Goal: Information Seeking & Learning: Learn about a topic

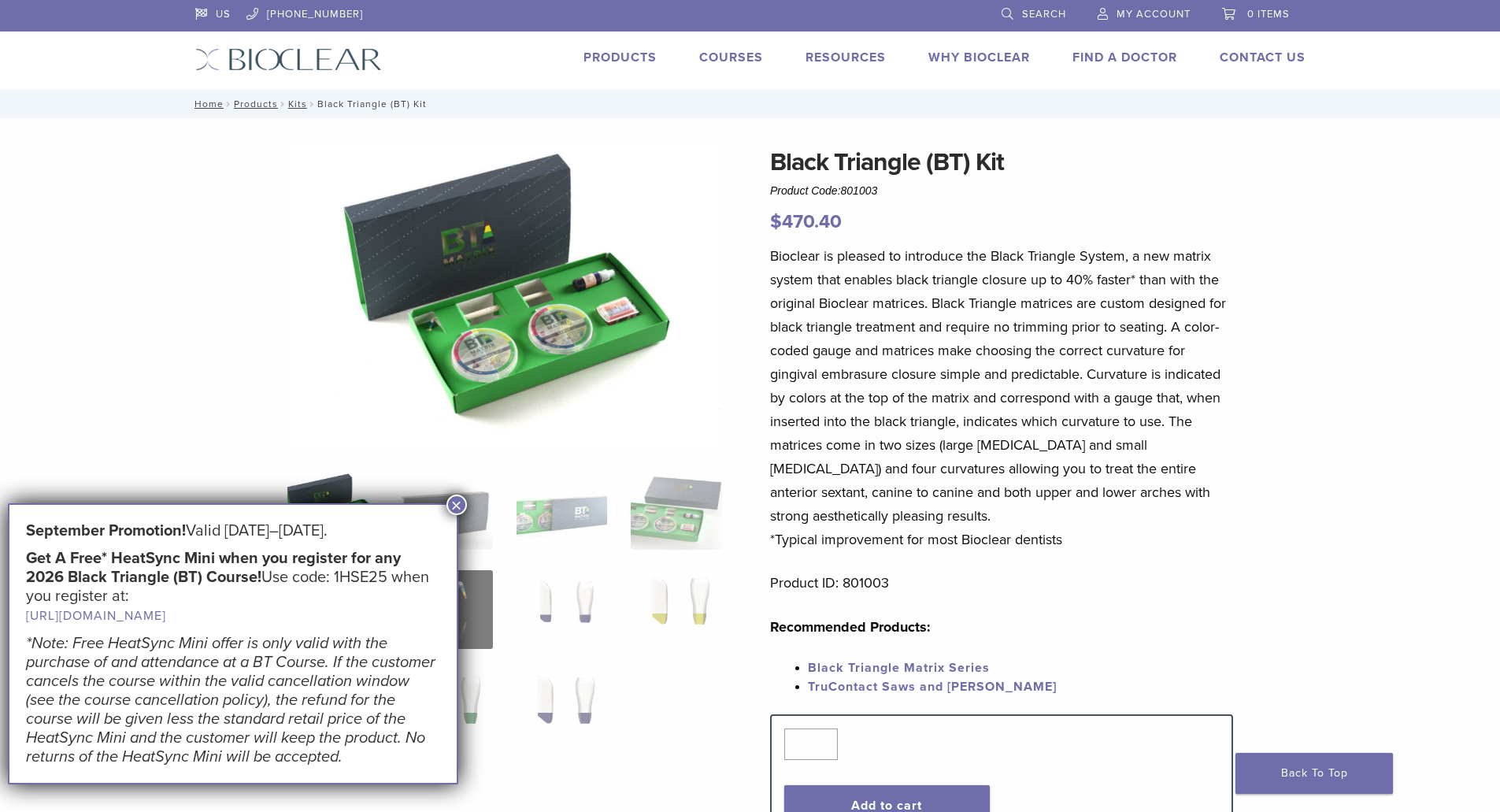
click at [459, 503] on button "×" at bounding box center [457, 505] width 20 height 20
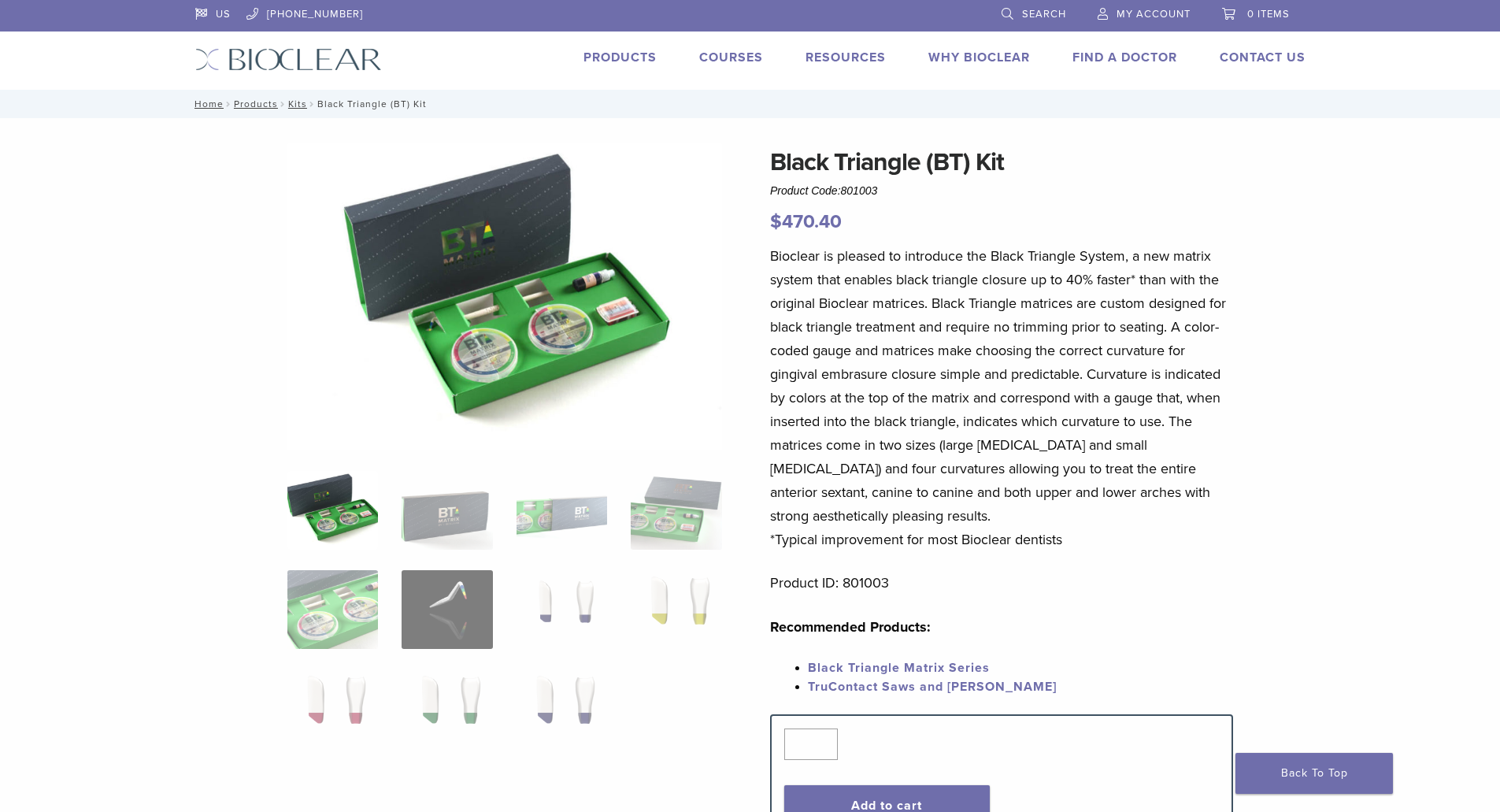
click at [618, 57] on link "Products" at bounding box center [620, 57] width 73 height 15
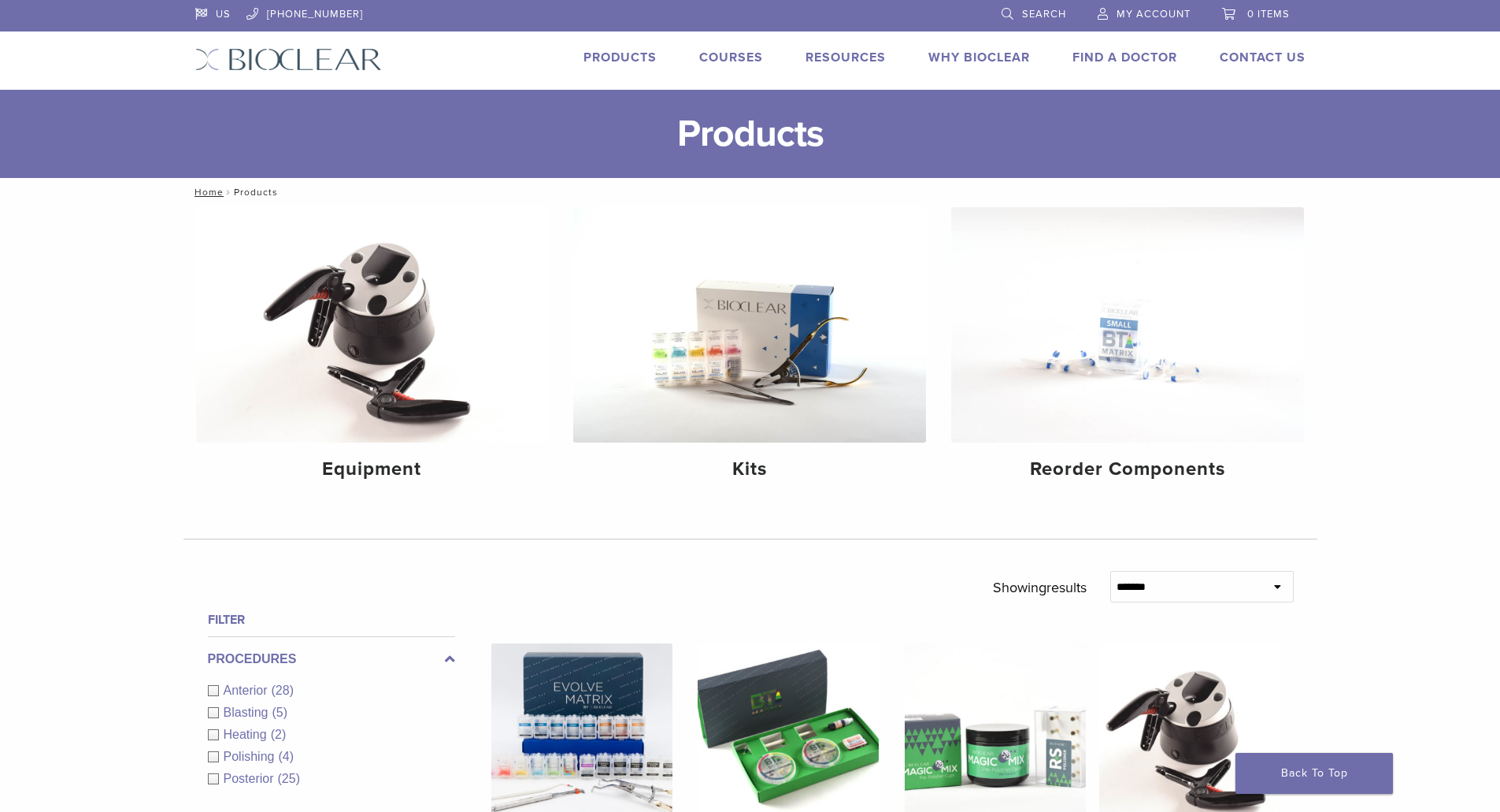
click at [258, 689] on span "Anterior" at bounding box center [247, 690] width 48 height 14
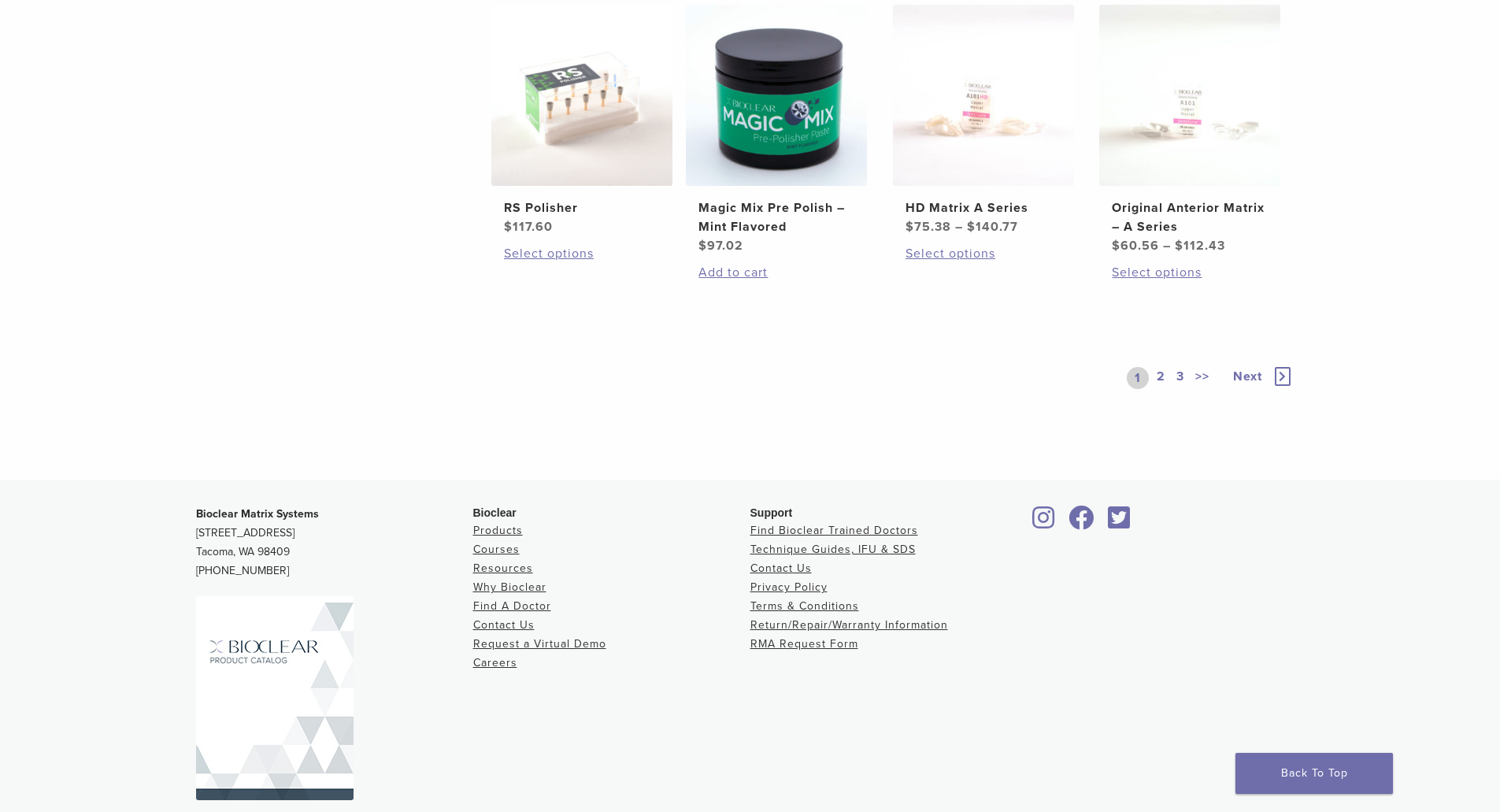
scroll to position [1307, 0]
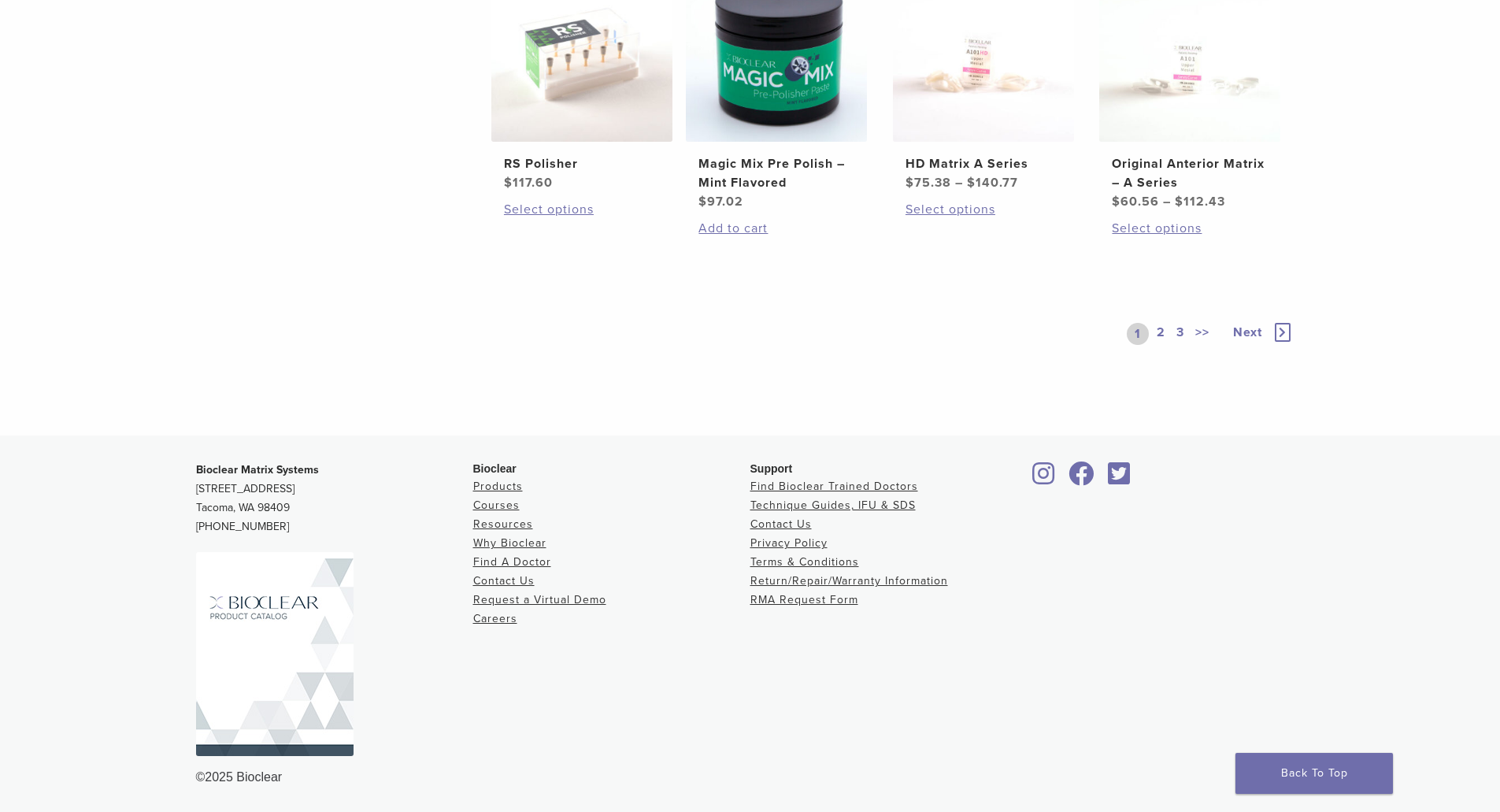
click at [1285, 326] on icon at bounding box center [1282, 332] width 15 height 19
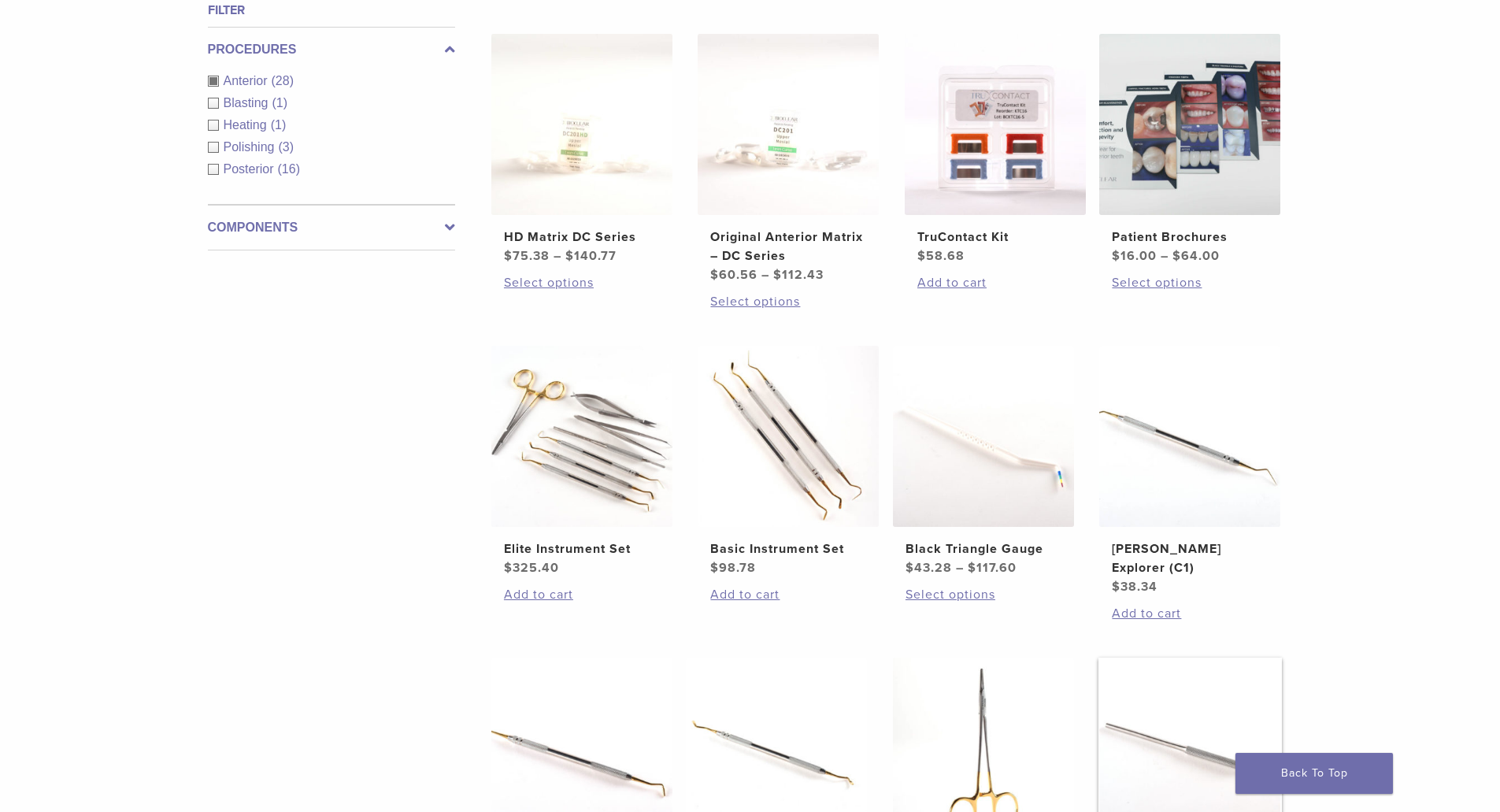
scroll to position [579, 0]
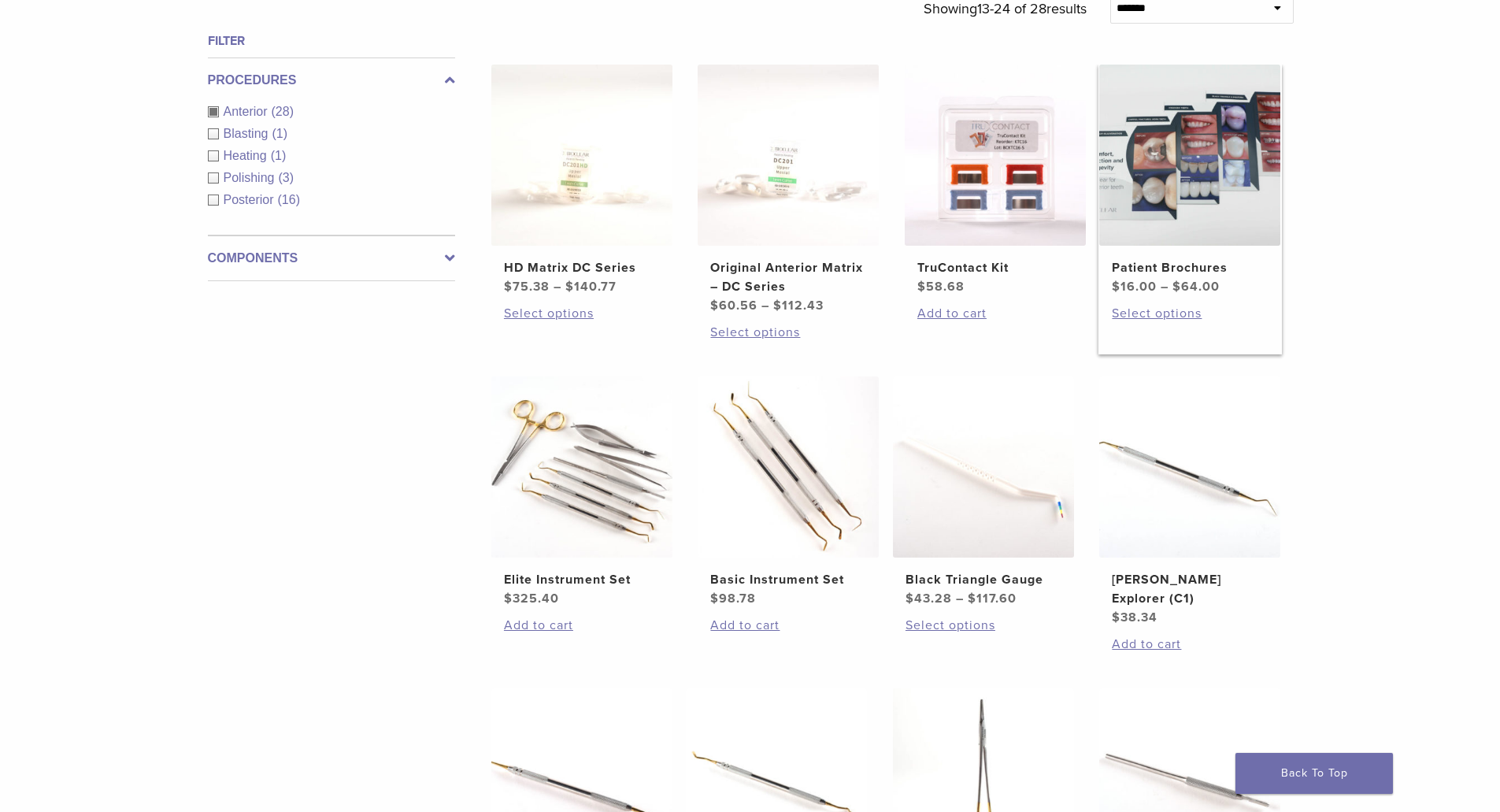
click at [1177, 271] on h2 "Patient Brochures" at bounding box center [1189, 267] width 156 height 19
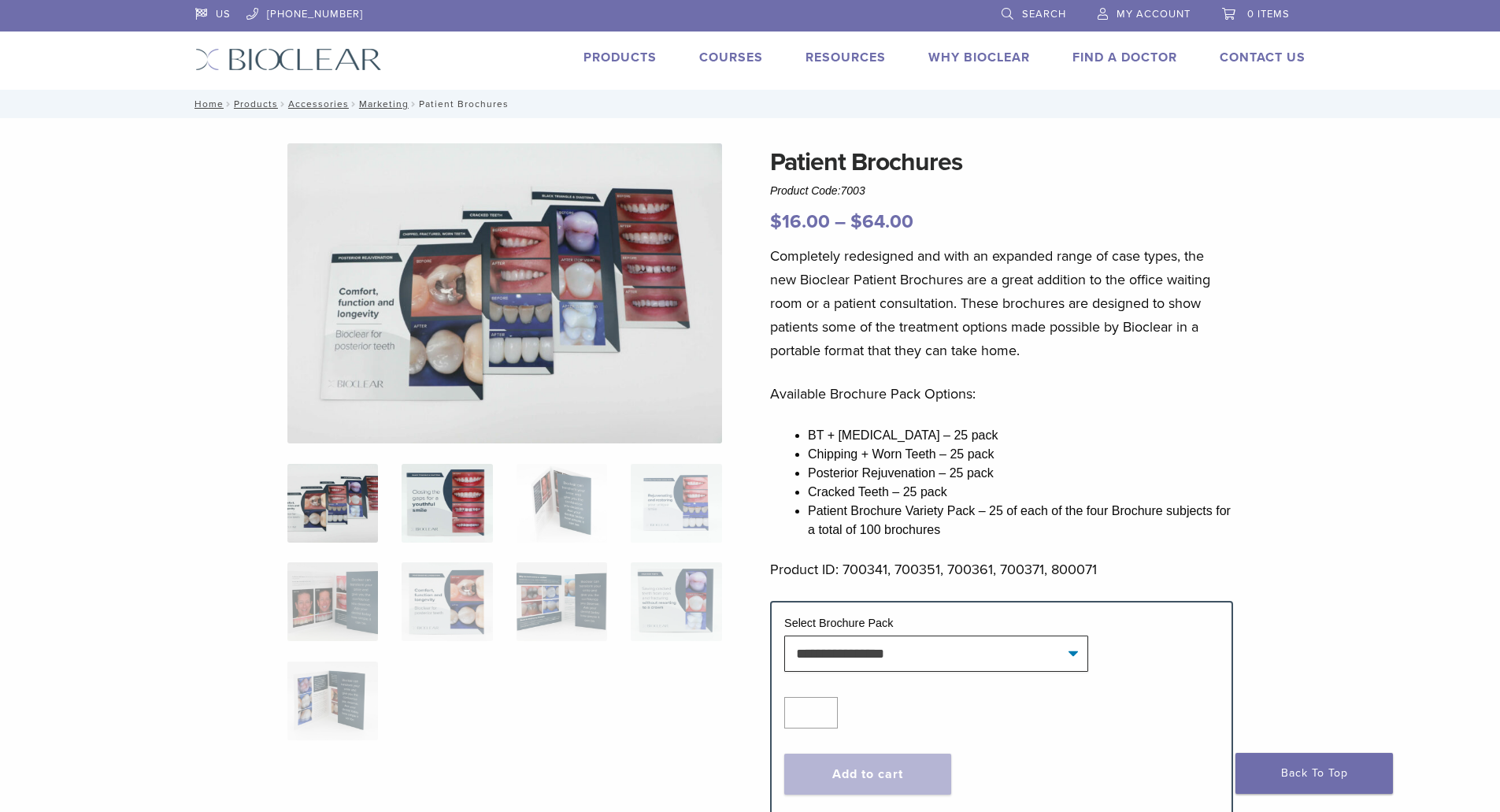
click at [442, 499] on img at bounding box center [447, 503] width 90 height 78
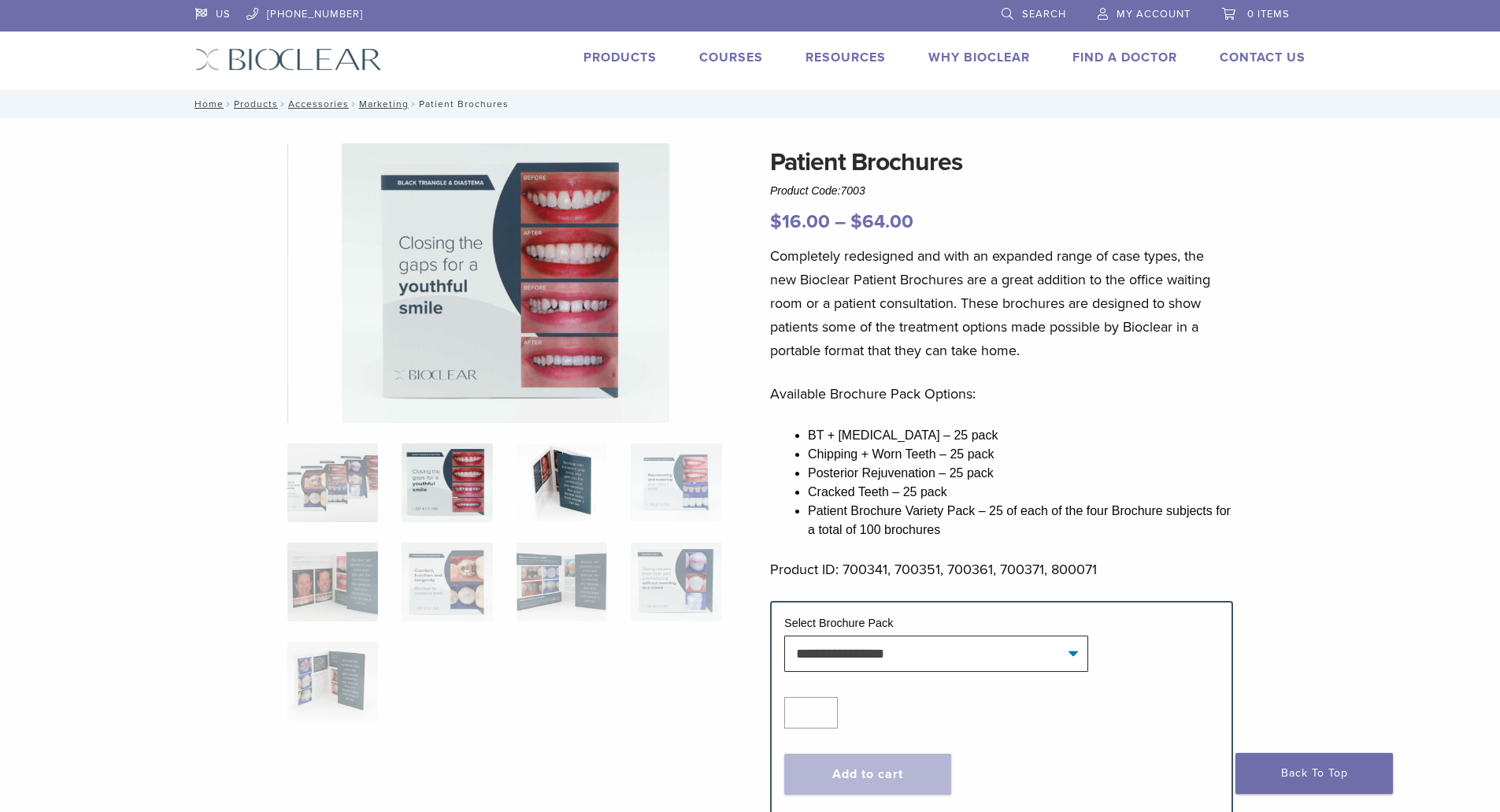
click at [538, 496] on img at bounding box center [561, 483] width 90 height 78
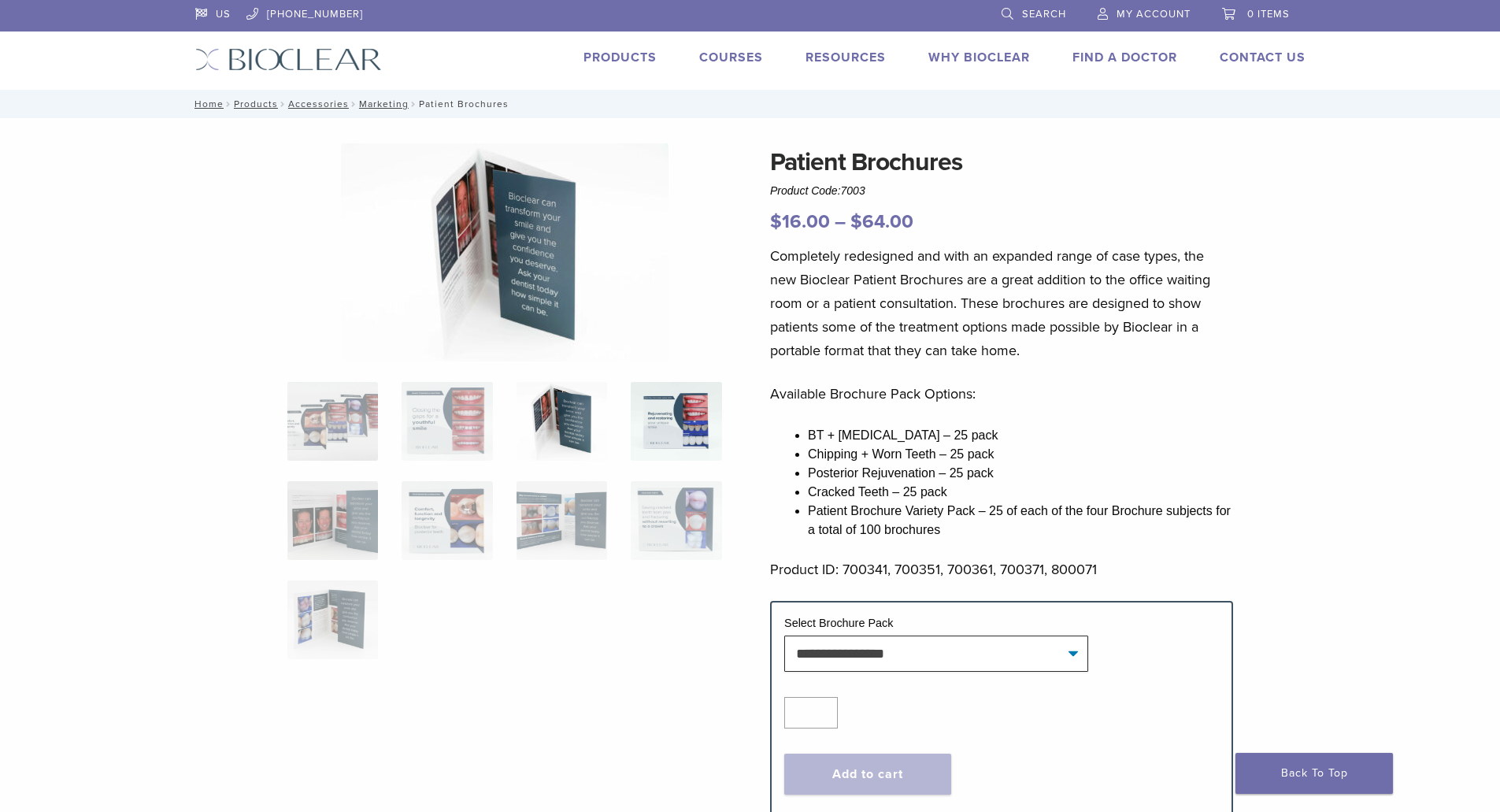
click at [687, 435] on img at bounding box center [675, 421] width 90 height 78
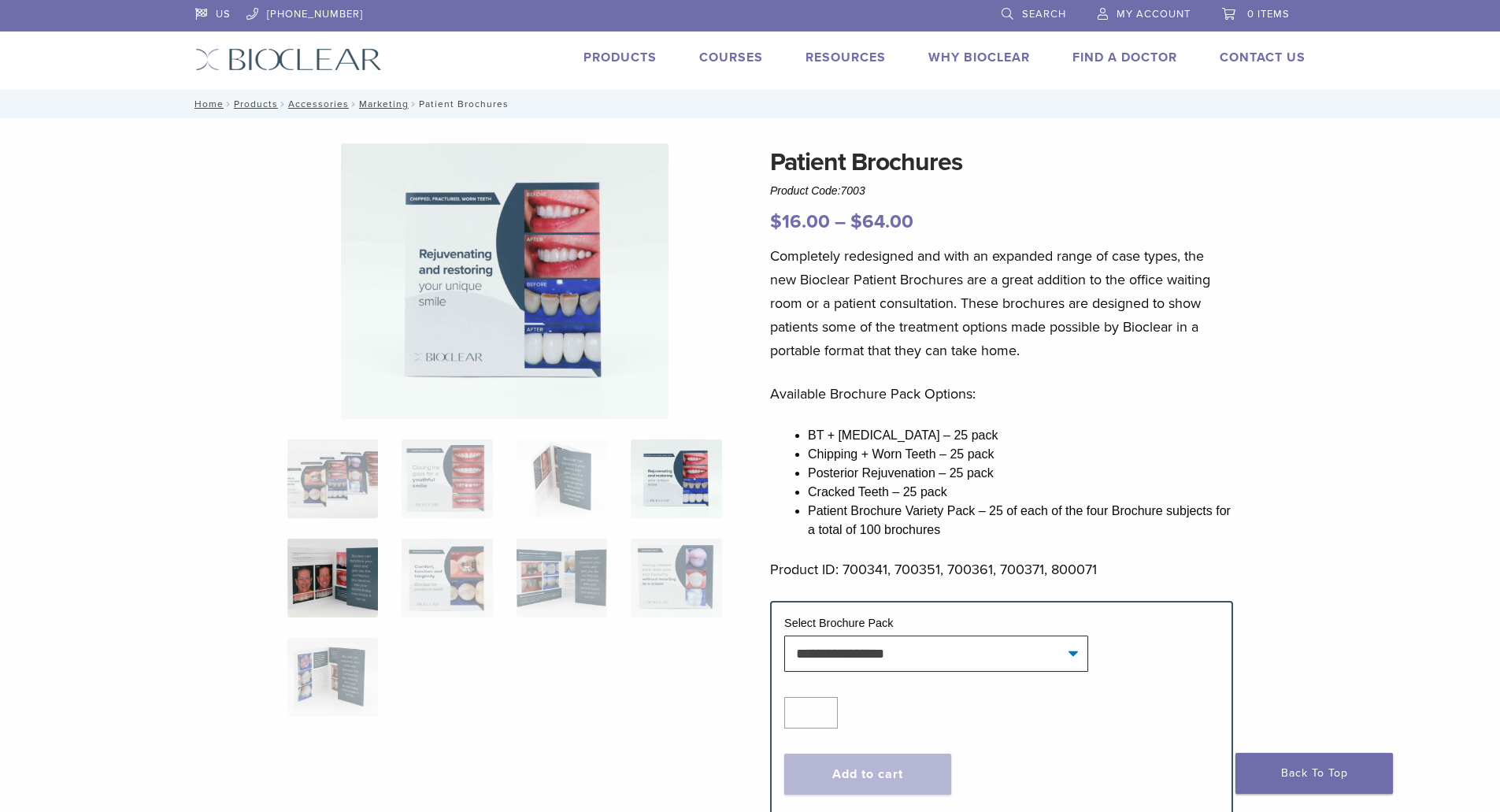
click at [328, 583] on img at bounding box center [332, 578] width 90 height 78
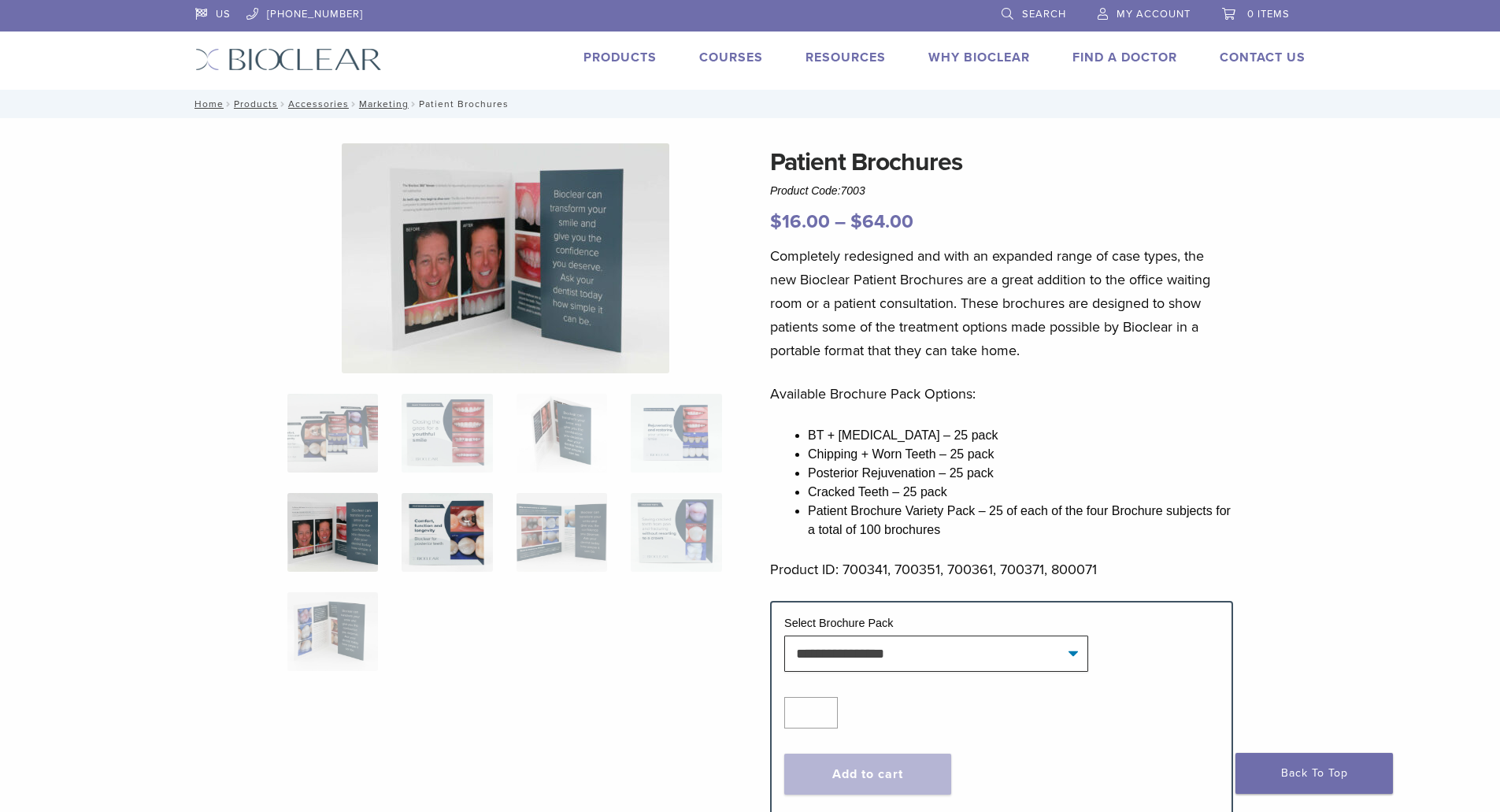
click at [446, 558] on img at bounding box center [447, 532] width 90 height 78
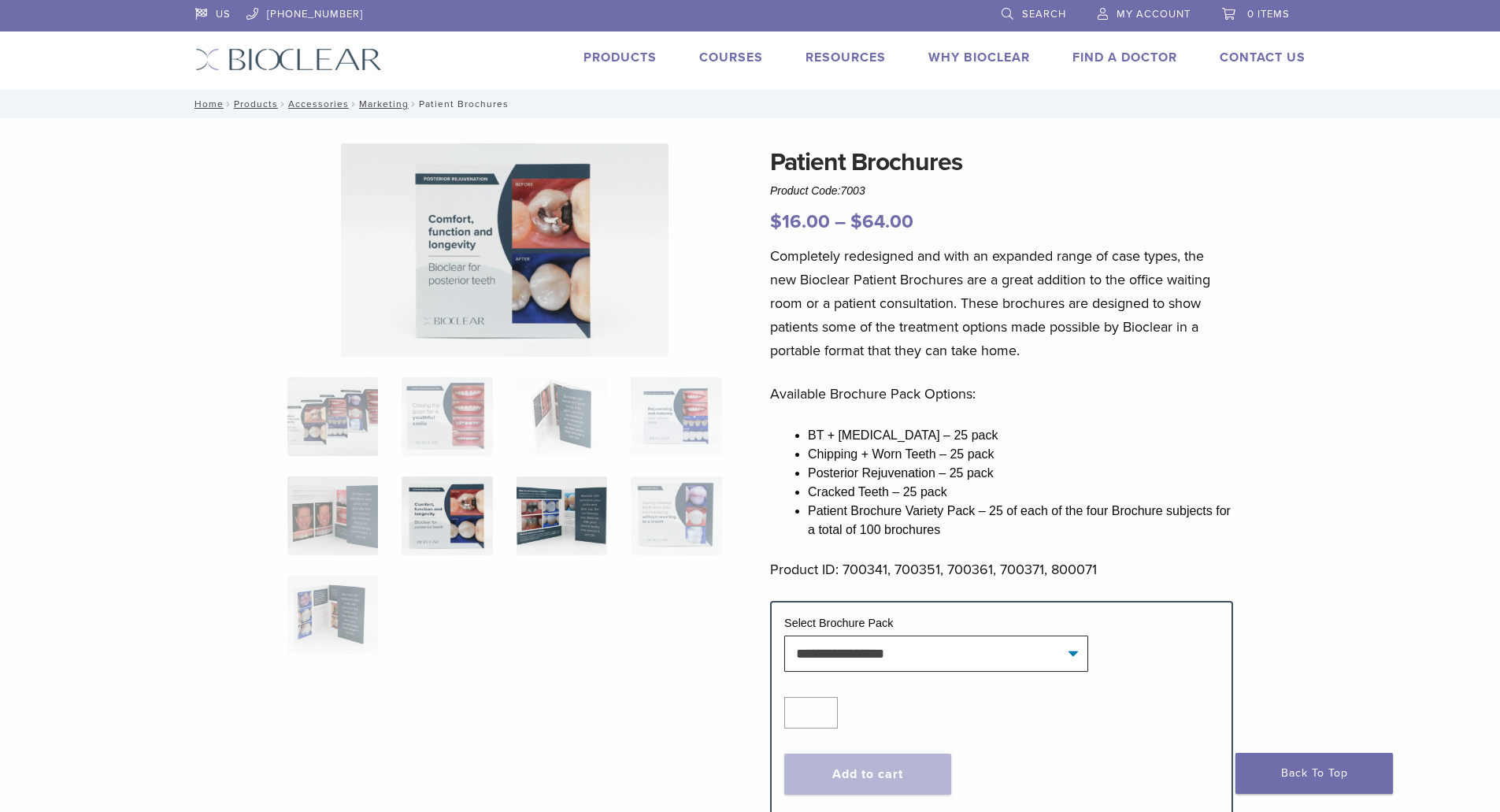
click at [544, 524] on img at bounding box center [561, 516] width 90 height 78
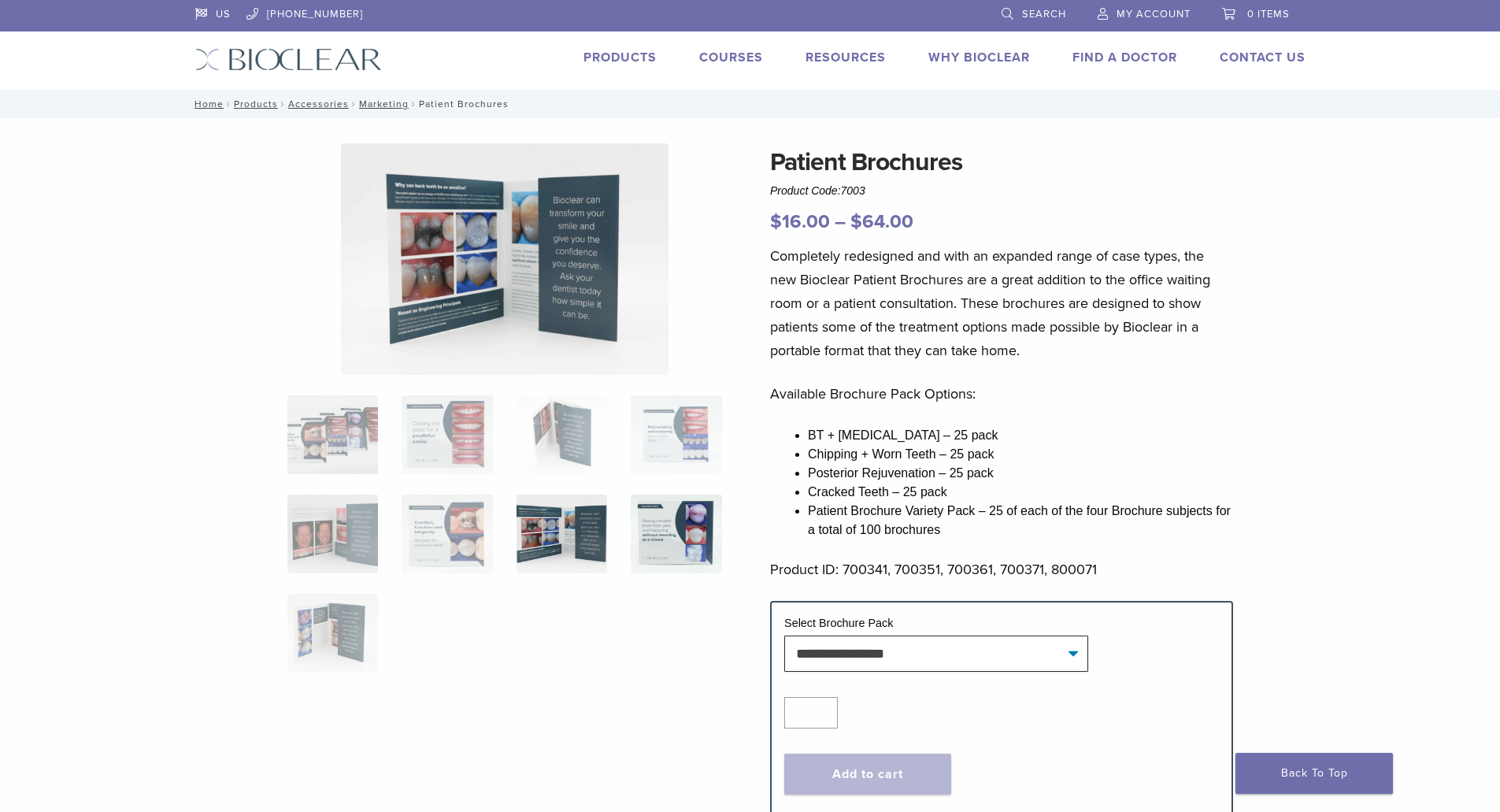
click at [693, 541] on img at bounding box center [675, 534] width 90 height 78
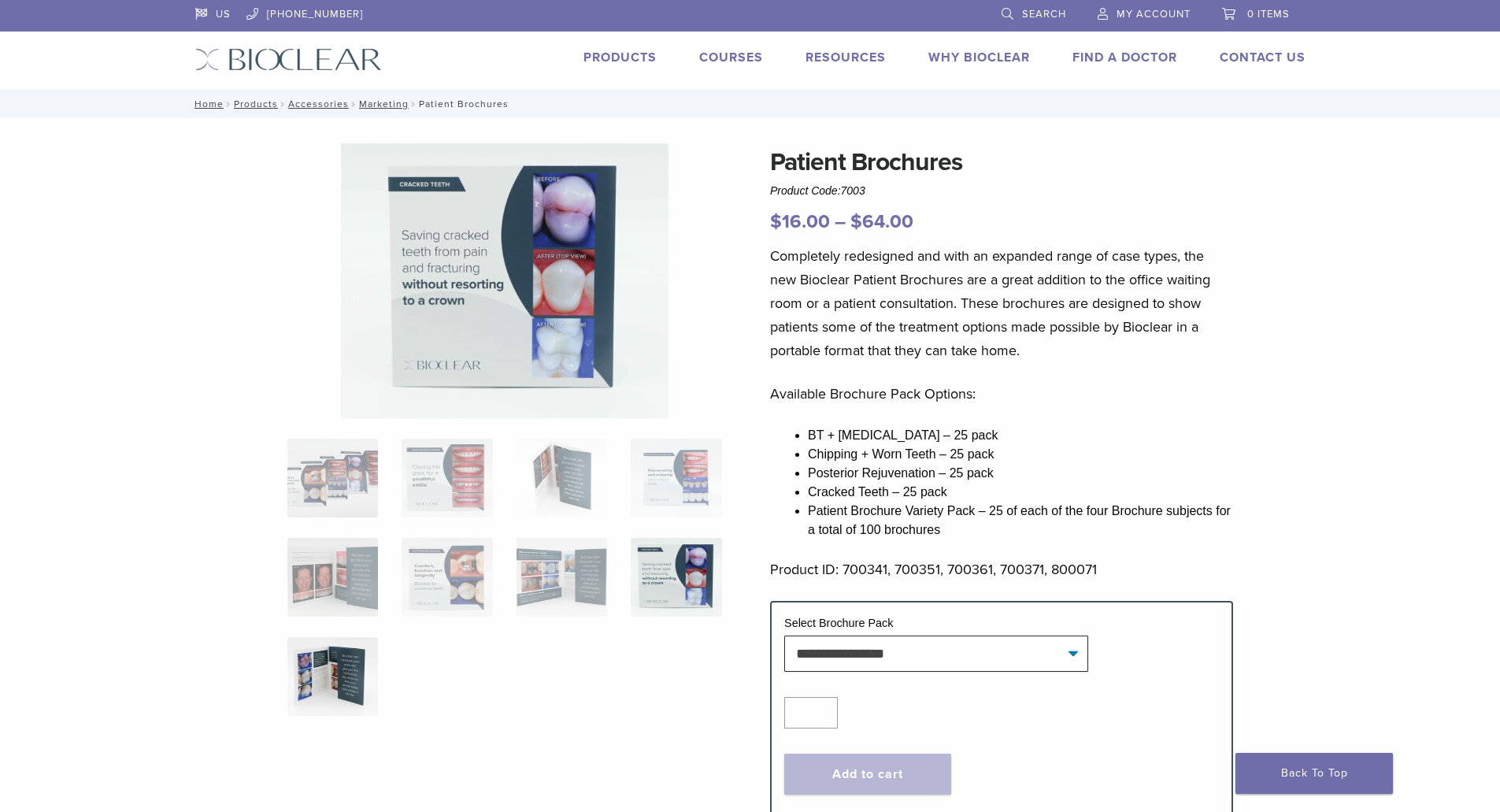
click at [343, 675] on img at bounding box center [332, 676] width 90 height 78
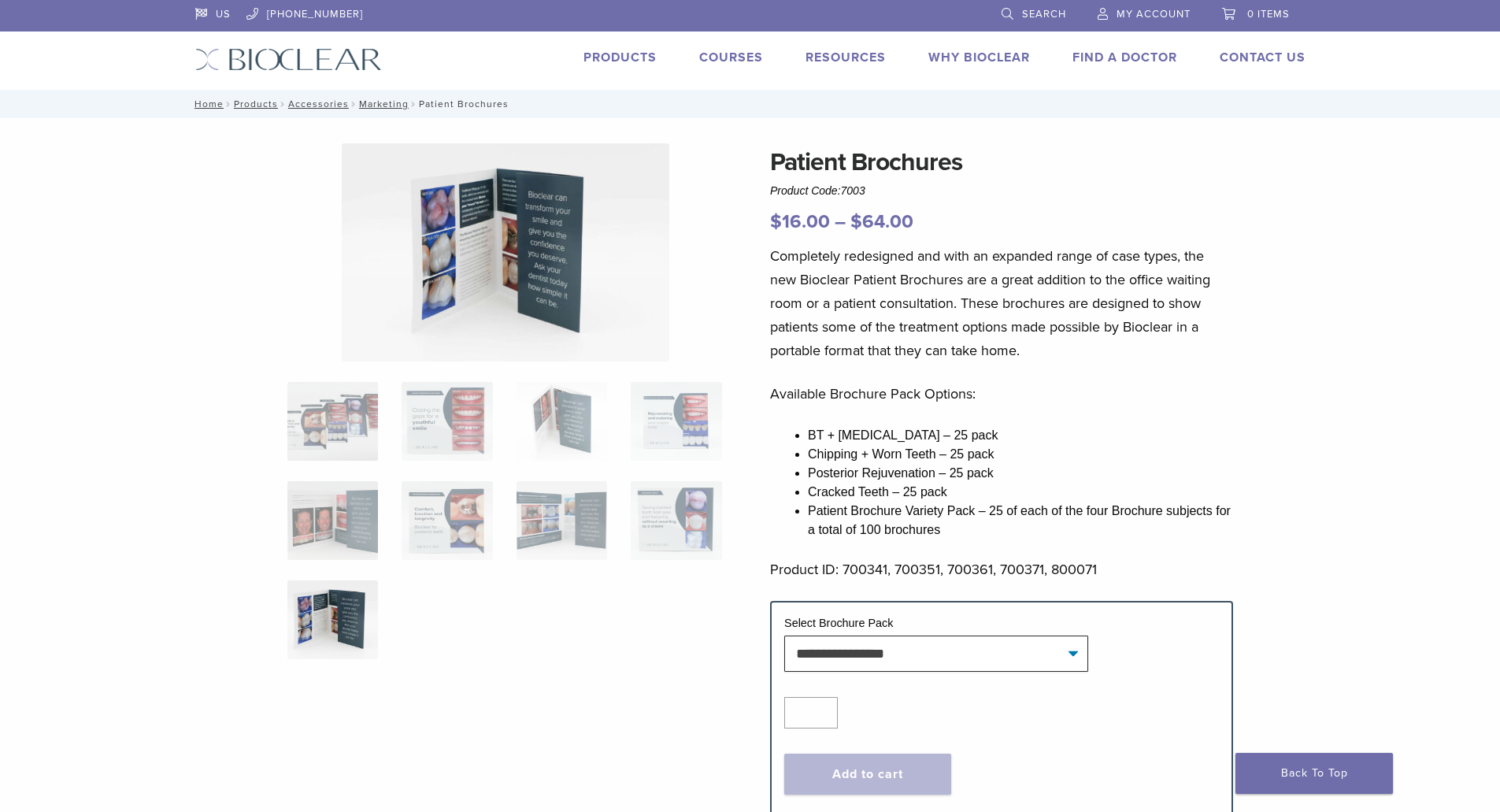
click at [961, 54] on link "Why Bioclear" at bounding box center [979, 57] width 101 height 15
